Goal: Information Seeking & Learning: Find specific fact

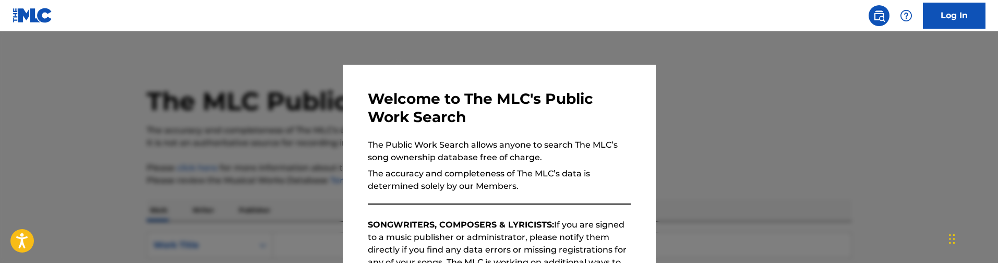
click at [307, 149] on div at bounding box center [499, 162] width 998 height 263
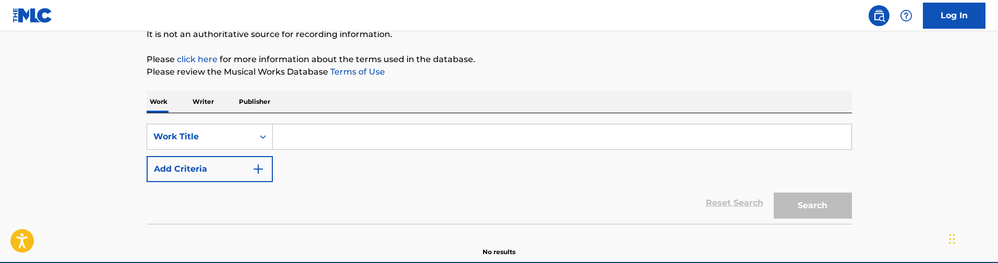
scroll to position [107, 0]
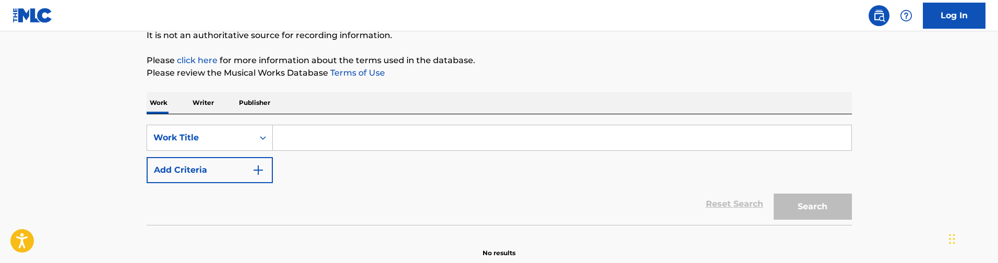
click at [308, 135] on input "Search Form" at bounding box center [562, 137] width 578 height 25
paste input "Like OOH-AHH"
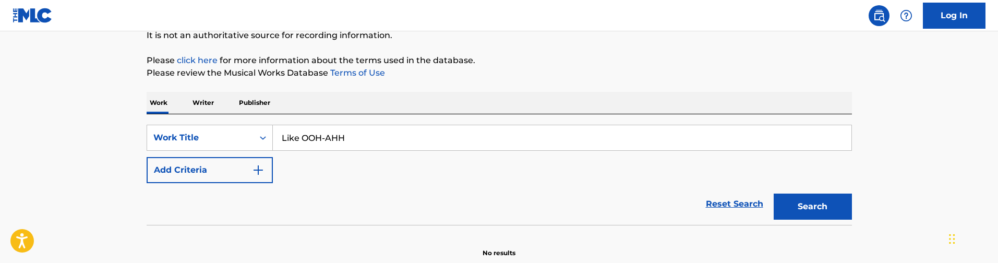
type input "Like OOH-AHH"
click at [263, 165] on img "Search Form" at bounding box center [258, 170] width 13 height 13
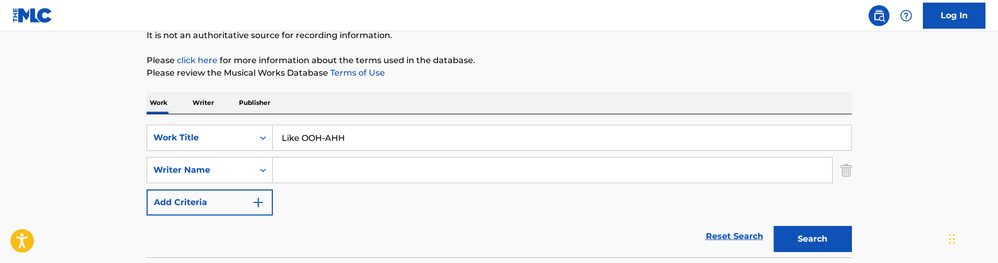
click at [353, 172] on input "Search Form" at bounding box center [552, 169] width 559 height 25
paste input "[PERSON_NAME]"
type input "[PERSON_NAME]"
click at [773, 226] on button "Search" at bounding box center [812, 239] width 78 height 26
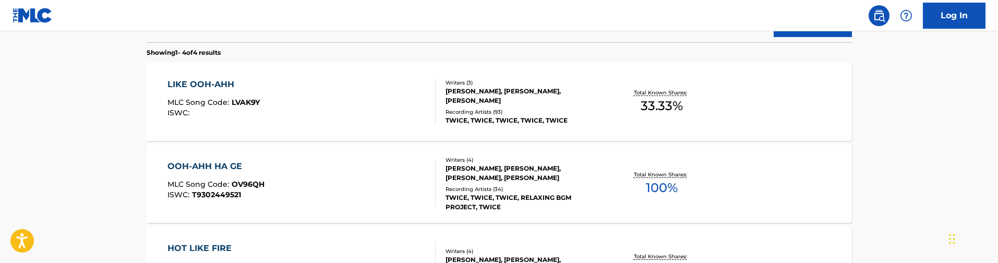
scroll to position [323, 0]
click at [348, 92] on div "LIKE OOH-AHH MLC Song Code : LVAK9Y ISWC :" at bounding box center [301, 101] width 268 height 47
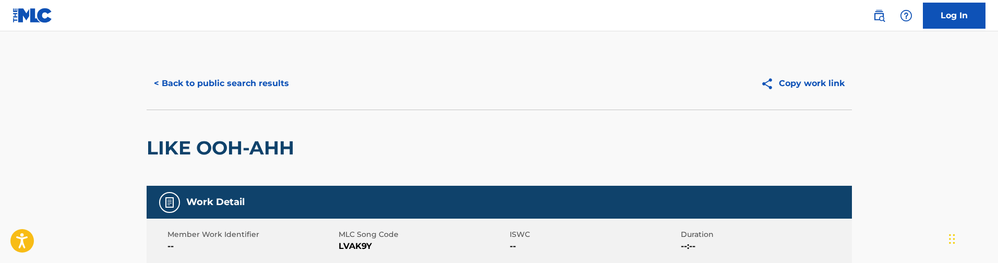
click at [231, 71] on div "< Back to public search results Copy work link" at bounding box center [499, 83] width 705 height 52
click at [231, 74] on button "< Back to public search results" at bounding box center [222, 83] width 150 height 26
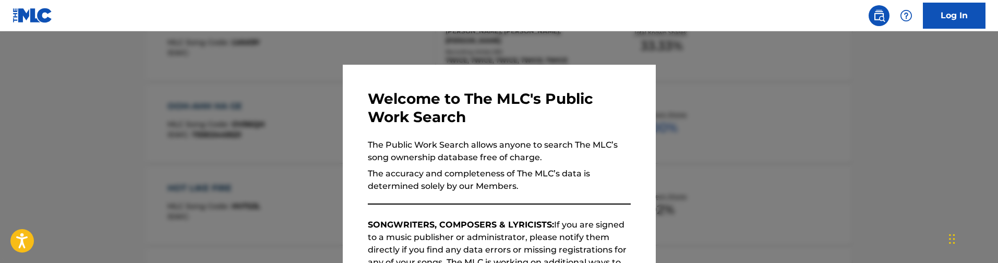
click at [231, 74] on div at bounding box center [499, 162] width 998 height 263
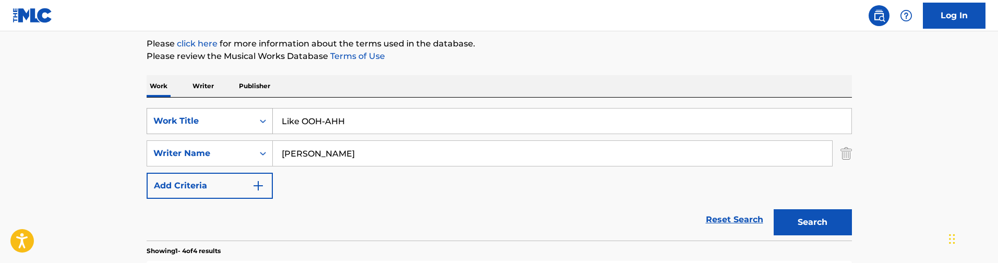
scroll to position [125, 0]
click at [233, 124] on div "Work Title" at bounding box center [200, 120] width 94 height 13
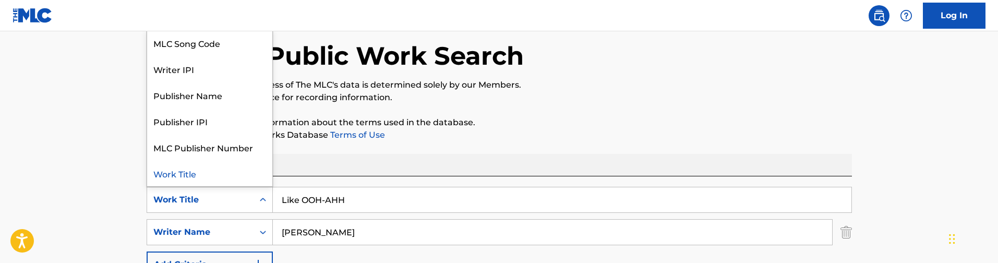
scroll to position [0, 0]
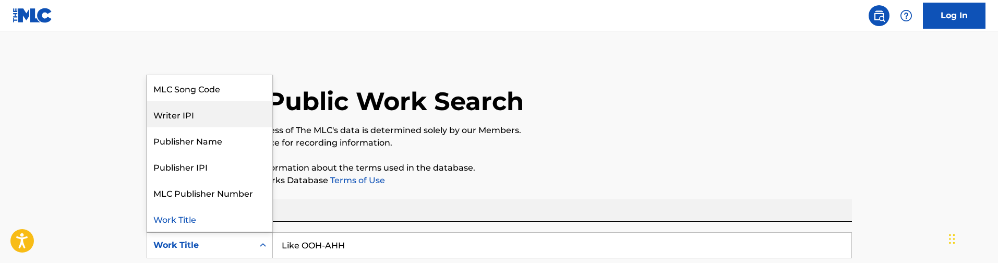
click at [227, 101] on div "Writer IPI" at bounding box center [209, 114] width 125 height 26
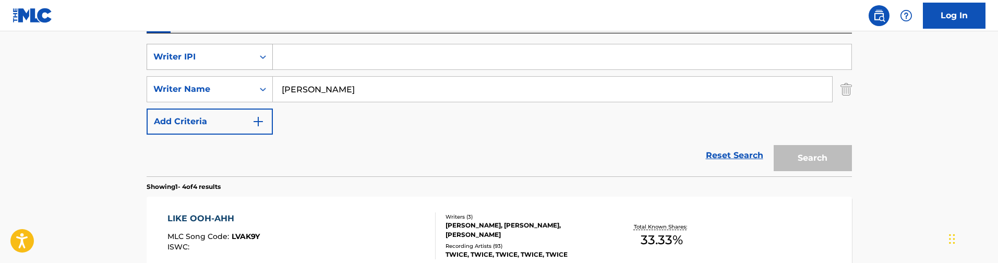
click at [238, 56] on div "Writer IPI" at bounding box center [200, 57] width 94 height 13
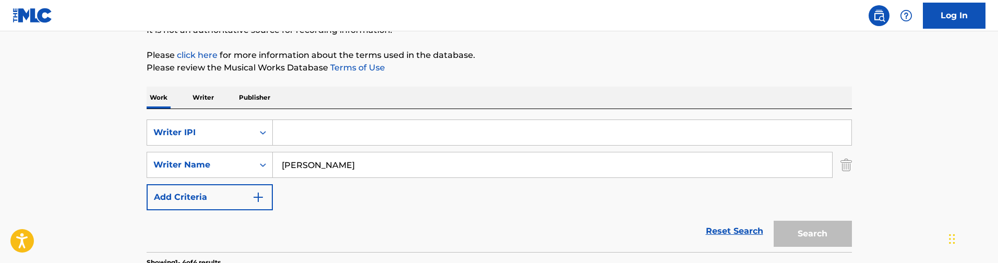
scroll to position [127, 0]
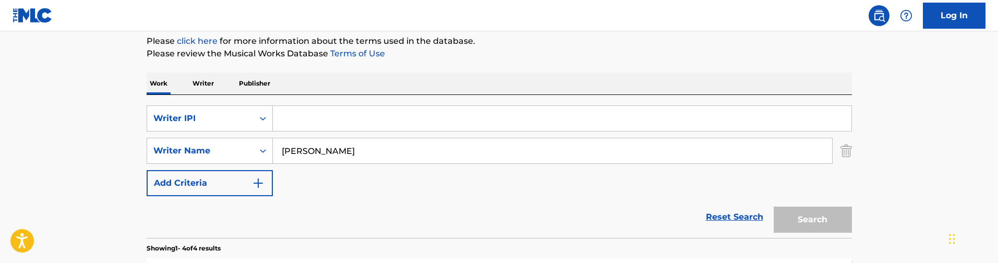
drag, startPoint x: 337, startPoint y: 147, endPoint x: 324, endPoint y: 147, distance: 13.0
click at [325, 147] on input "[PERSON_NAME]" at bounding box center [552, 150] width 559 height 25
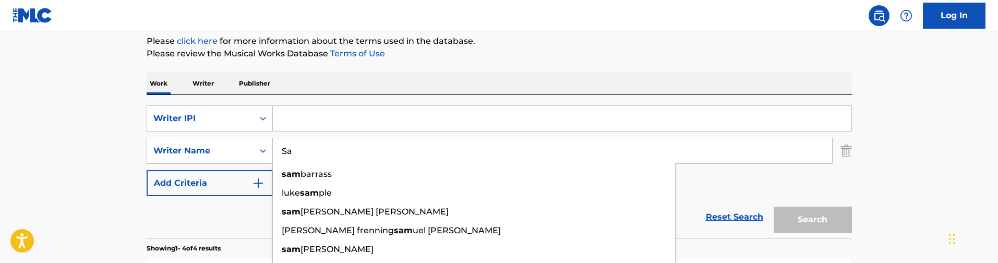
type input "S"
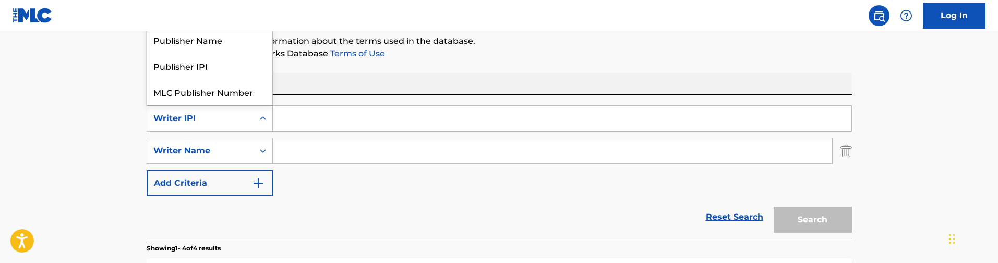
click at [267, 120] on icon "Search Form" at bounding box center [263, 118] width 10 height 10
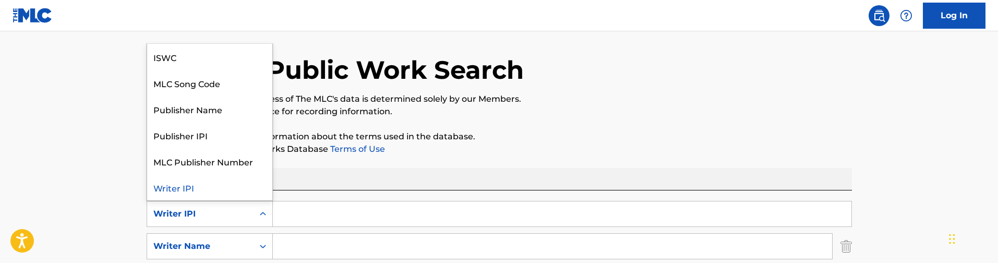
scroll to position [26, 0]
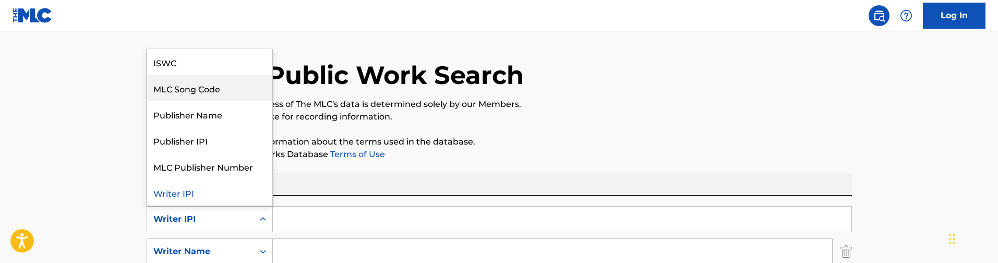
click at [214, 85] on div "MLC Song Code" at bounding box center [209, 88] width 125 height 26
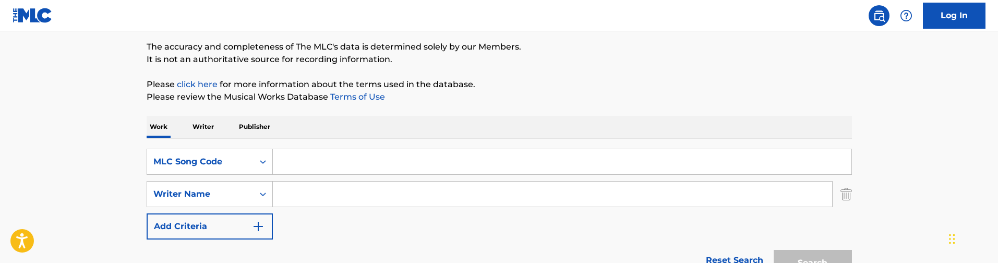
scroll to position [94, 0]
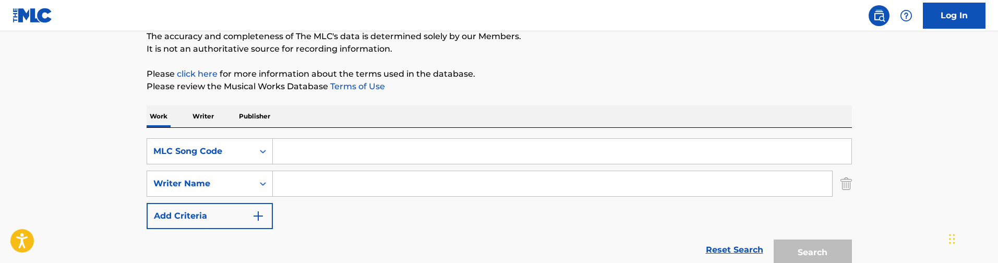
click at [288, 143] on input "Search Form" at bounding box center [562, 151] width 578 height 25
paste input "YA1GLH"
type input "YA1GLH"
click at [773, 239] on button "Search" at bounding box center [812, 252] width 78 height 26
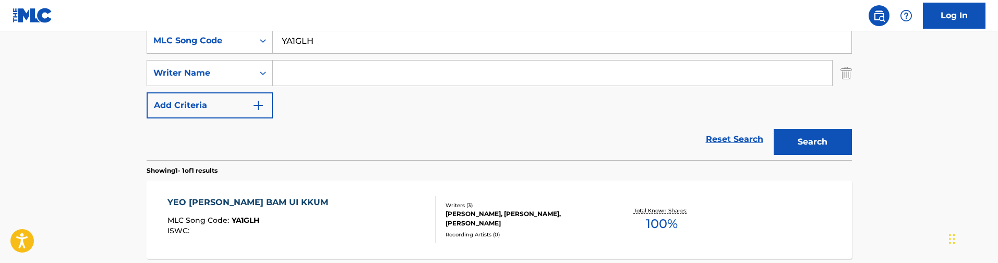
scroll to position [228, 0]
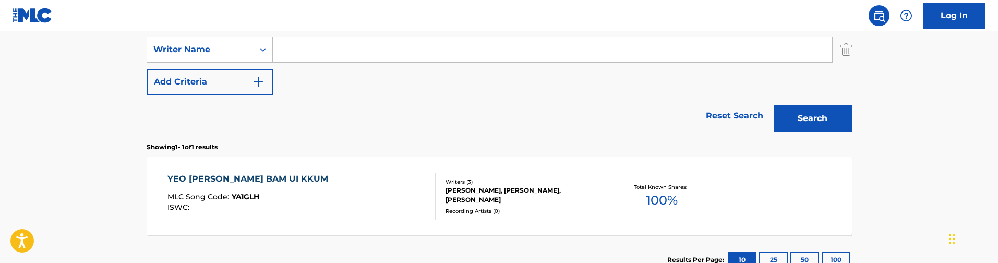
click at [443, 202] on div "Writers ( 3 ) [PERSON_NAME], BYUL [PERSON_NAME], [PERSON_NAME] Recording Artist…" at bounding box center [518, 196] width 167 height 37
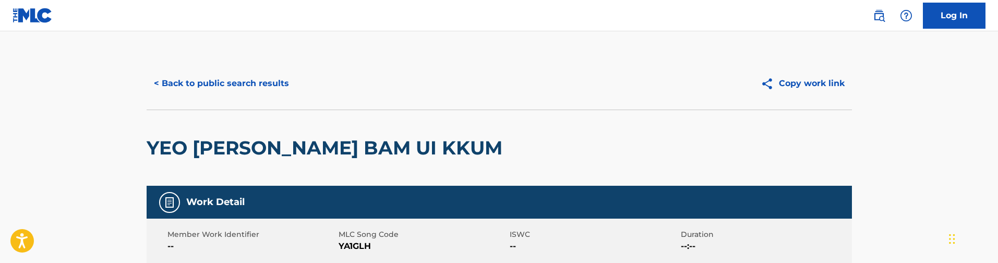
click at [228, 73] on button "< Back to public search results" at bounding box center [222, 83] width 150 height 26
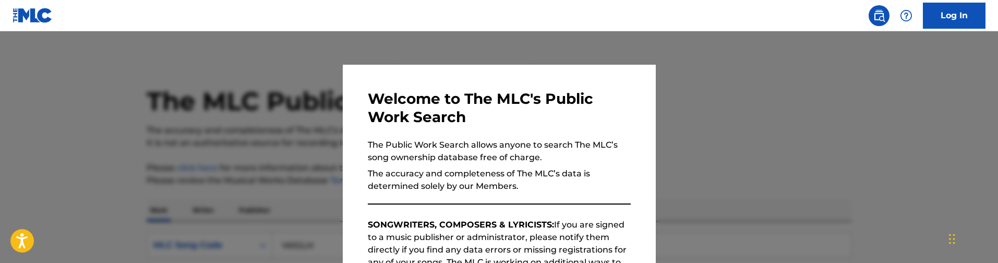
scroll to position [227, 0]
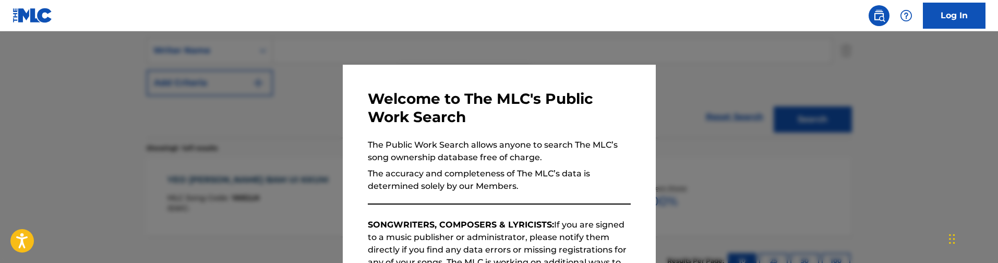
click at [228, 74] on div at bounding box center [499, 162] width 998 height 263
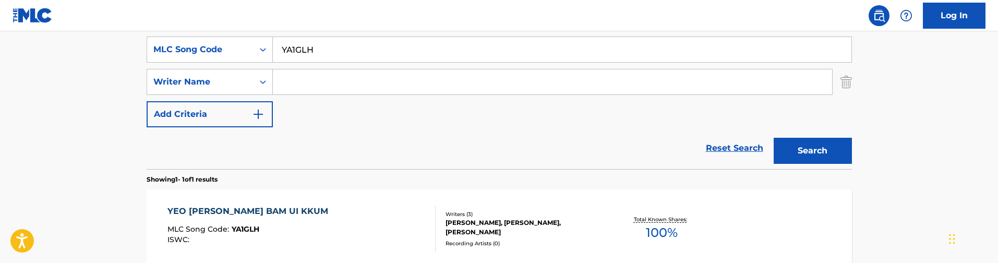
scroll to position [151, 0]
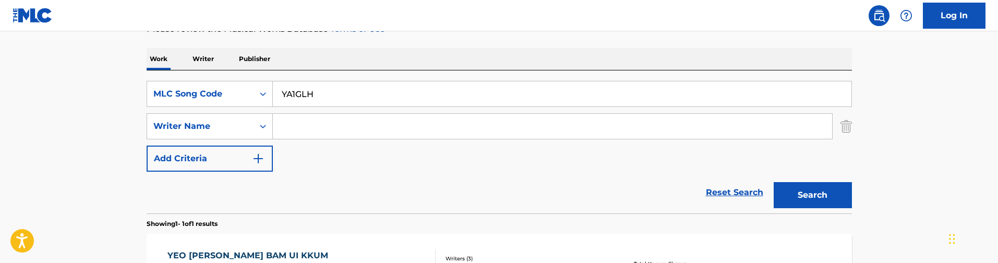
drag, startPoint x: 324, startPoint y: 89, endPoint x: 384, endPoint y: 76, distance: 61.4
click at [384, 76] on div "SearchWithCriteria0b51fb94-a94d-4f92-b682-351335ec0a00 MLC Song Code YA1GLH Sea…" at bounding box center [499, 141] width 705 height 143
paste input "ND2I9F"
click at [373, 95] on input "ND2I9FYA1GLH" at bounding box center [562, 93] width 578 height 25
type input "ND2I9F"
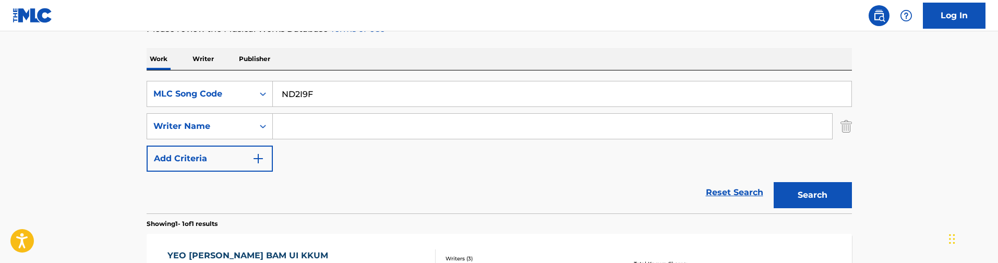
click at [773, 182] on button "Search" at bounding box center [812, 195] width 78 height 26
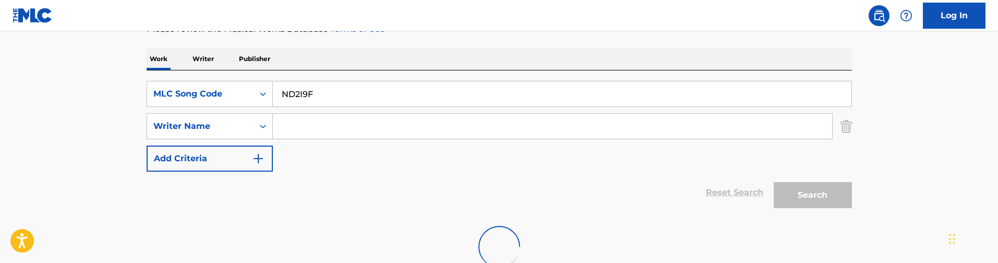
scroll to position [224, 0]
